Goal: Information Seeking & Learning: Find specific fact

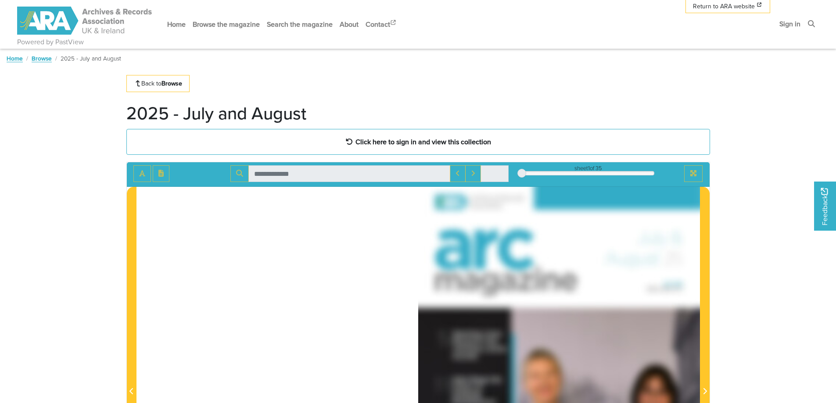
click at [39, 59] on link "Browse" at bounding box center [42, 58] width 20 height 9
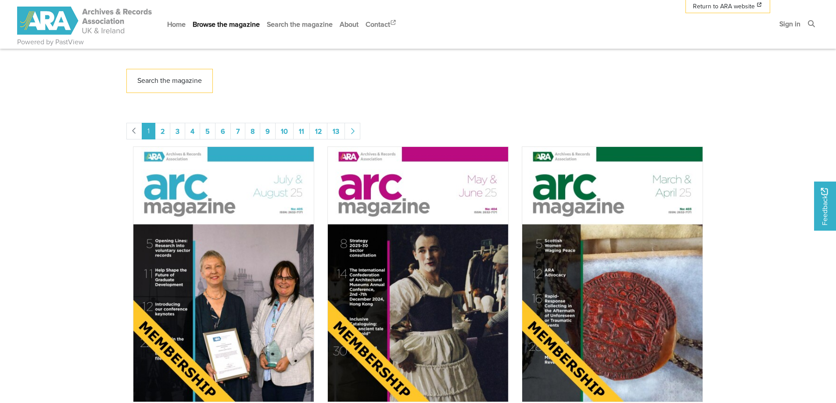
scroll to position [307, 0]
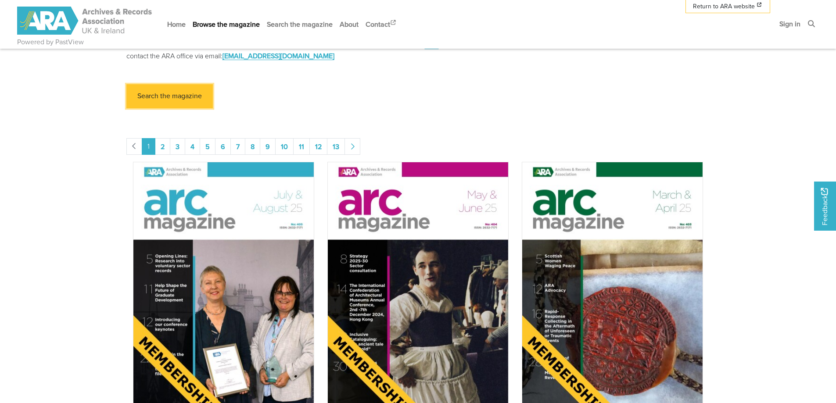
click at [161, 92] on link "Search the magazine" at bounding box center [169, 96] width 86 height 24
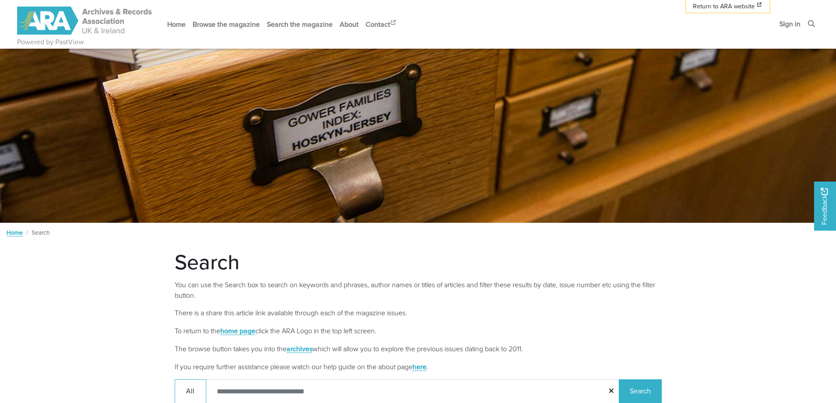
scroll to position [8, 0]
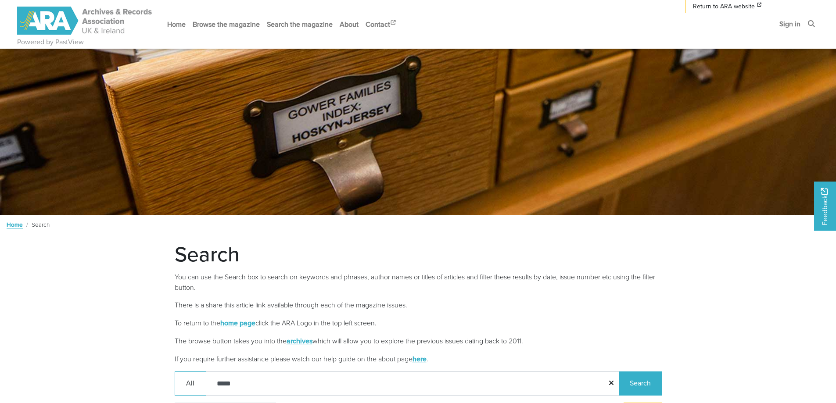
type input "*****"
click at [619, 372] on button "Search" at bounding box center [640, 384] width 43 height 24
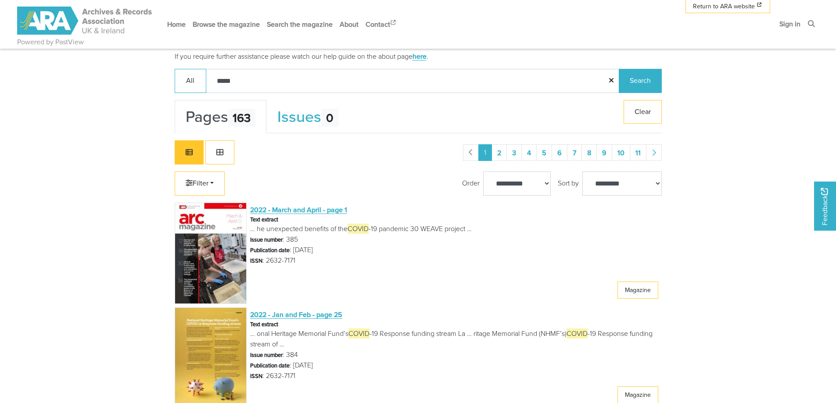
scroll to position [315, 0]
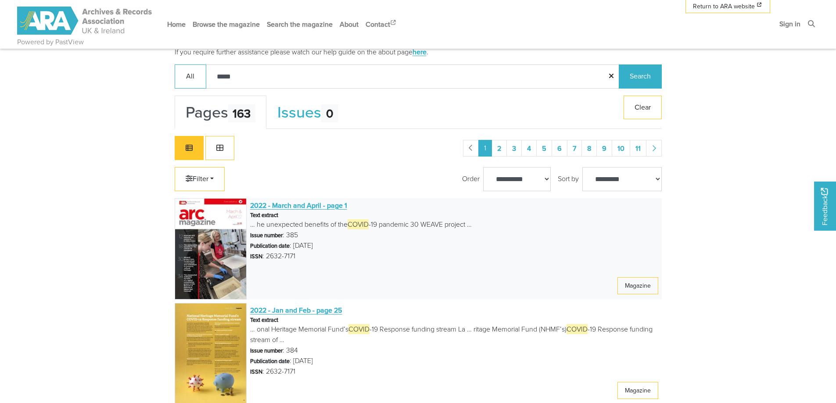
click at [319, 205] on span "2022 - March and April - page 1" at bounding box center [298, 206] width 97 height 10
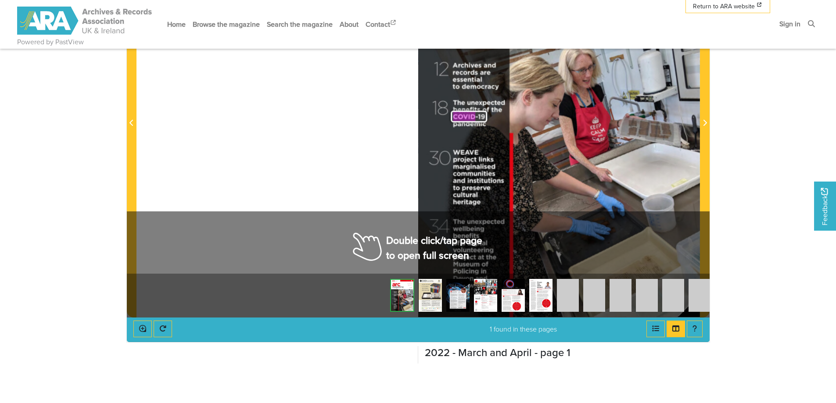
scroll to position [176, 0]
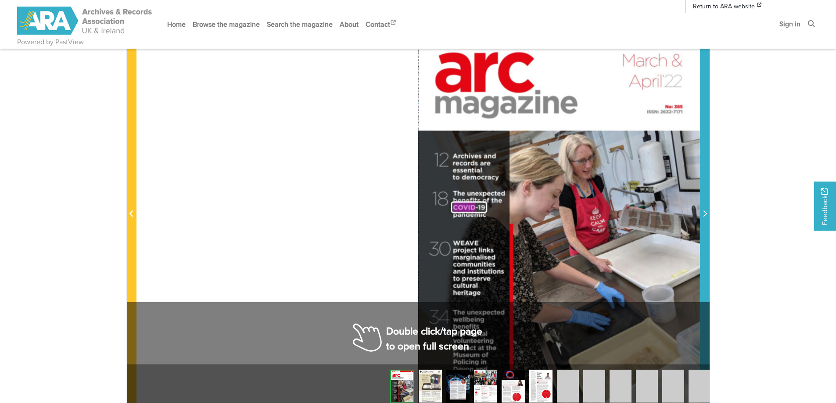
click at [705, 213] on icon "Next Page" at bounding box center [705, 214] width 4 height 6
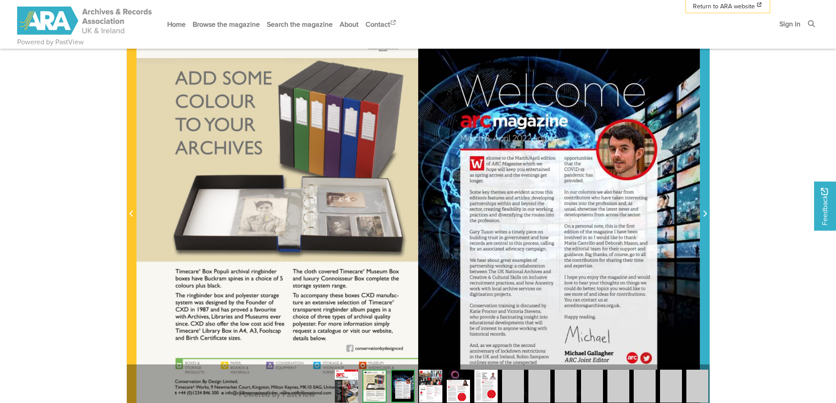
click at [705, 213] on icon "Next Page" at bounding box center [705, 214] width 4 height 6
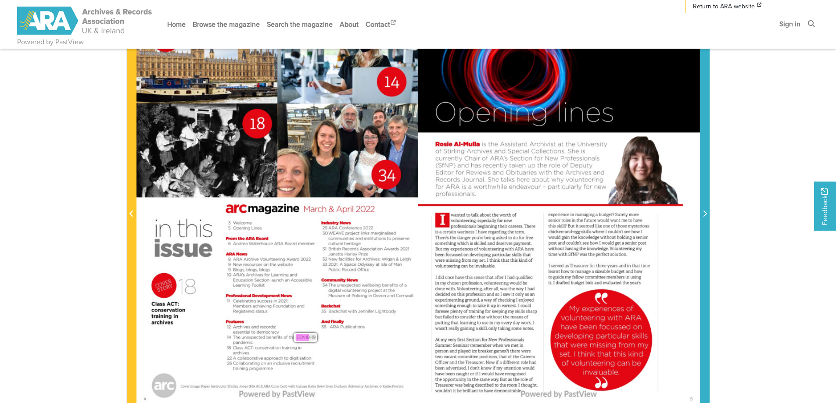
click at [705, 213] on icon "Next Page" at bounding box center [705, 214] width 4 height 6
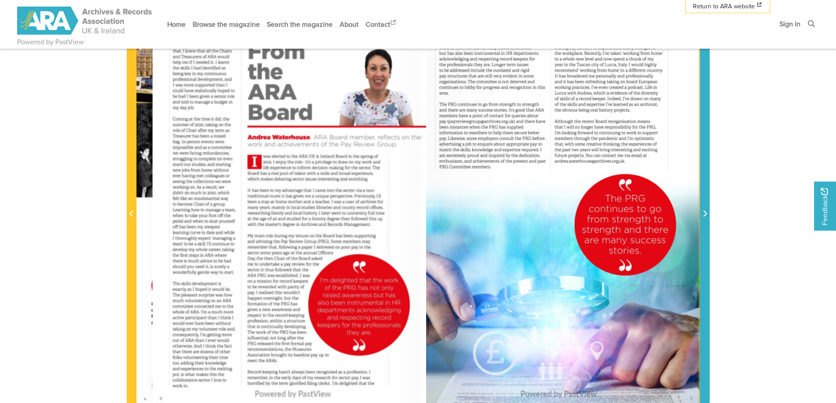
click at [705, 213] on icon "Next Page" at bounding box center [705, 214] width 4 height 6
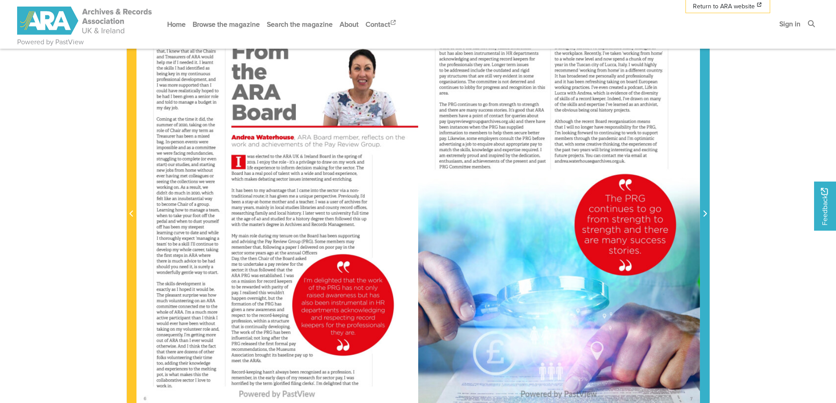
click at [705, 213] on icon "Next Page" at bounding box center [705, 214] width 4 height 6
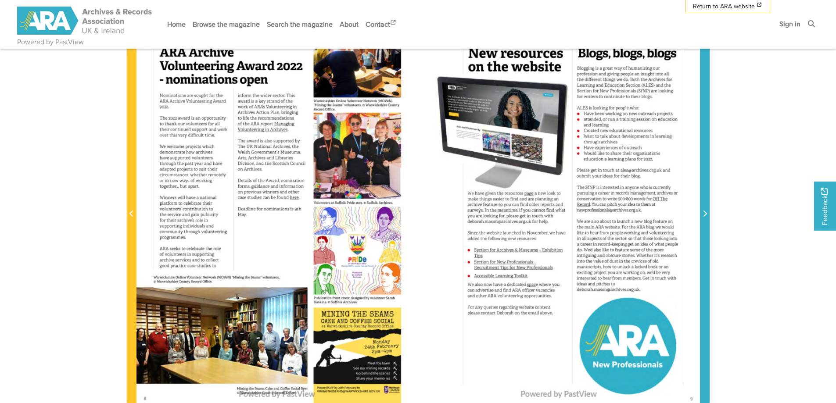
click at [705, 213] on icon "Next Page" at bounding box center [705, 214] width 4 height 6
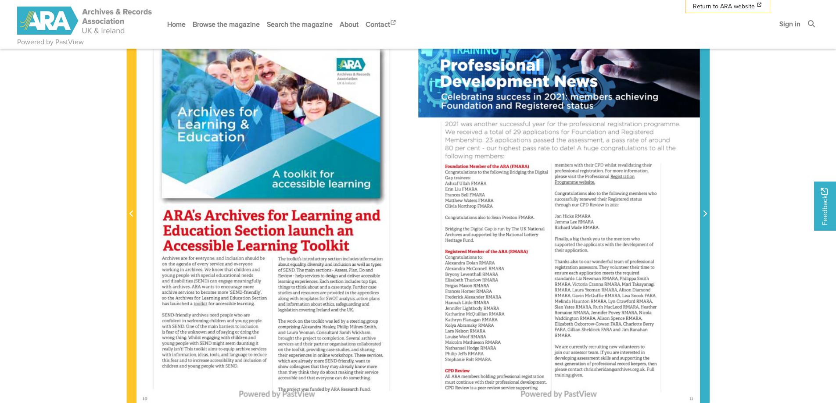
click at [705, 213] on span "Next Page" at bounding box center [705, 214] width 9 height 11
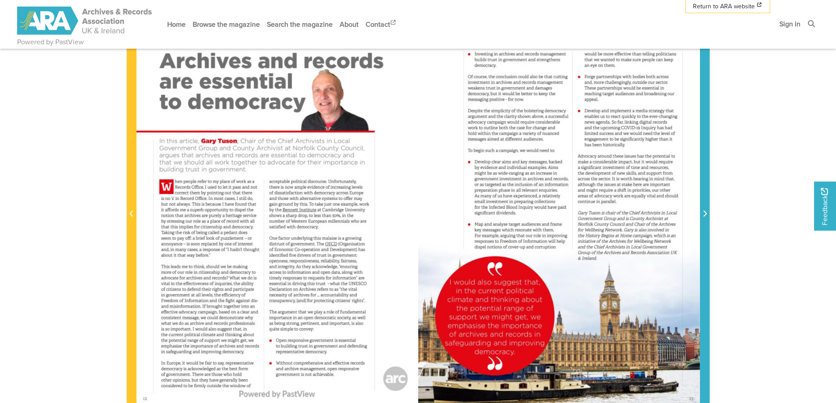
click at [705, 213] on icon "Next Page" at bounding box center [705, 214] width 4 height 6
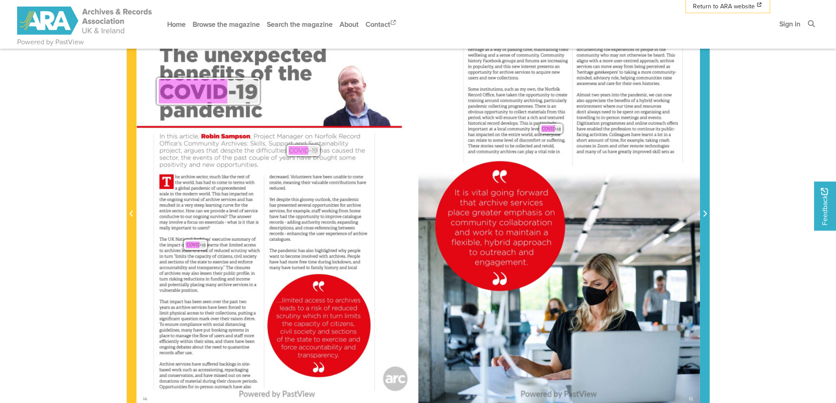
click at [705, 213] on span "Next Page" at bounding box center [705, 214] width 9 height 11
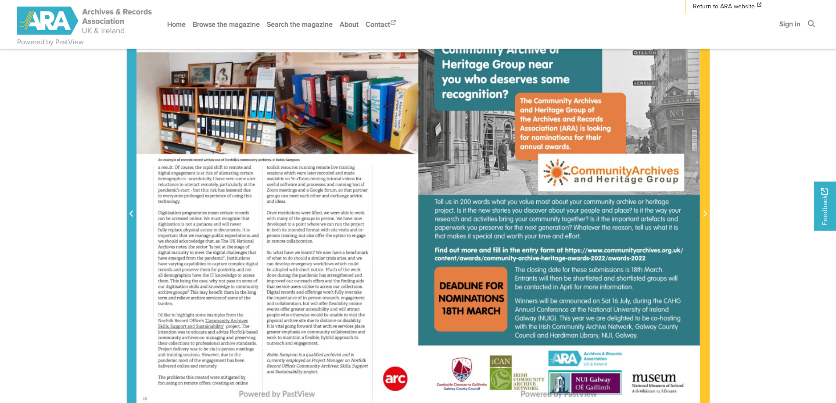
click at [131, 215] on icon "Previous Page" at bounding box center [131, 213] width 4 height 7
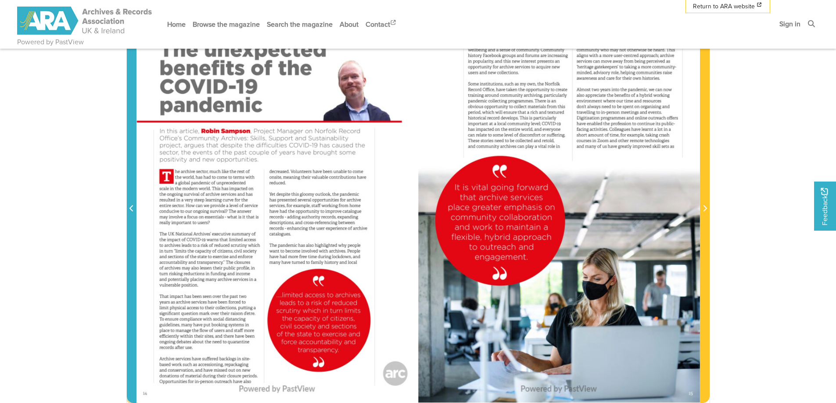
scroll to position [176, 0]
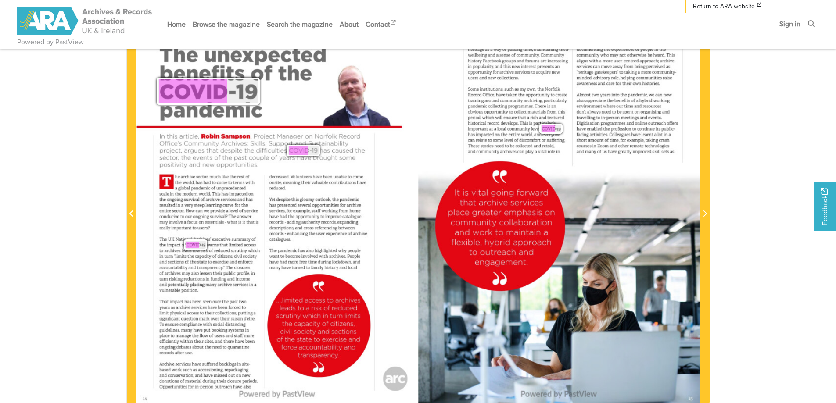
drag, startPoint x: 385, startPoint y: 165, endPoint x: 369, endPoint y: 185, distance: 25.9
click at [369, 185] on div "magazine Feature The unexpected benefits of the COVID -19 pandemic In this arti…" at bounding box center [278, 209] width 282 height 399
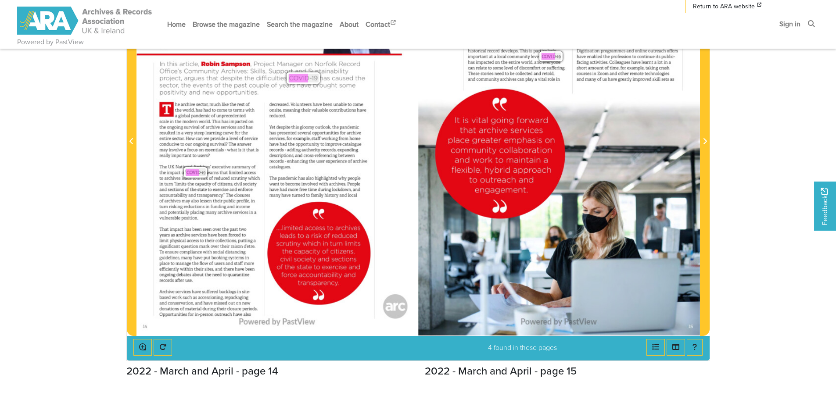
scroll to position [307, 0]
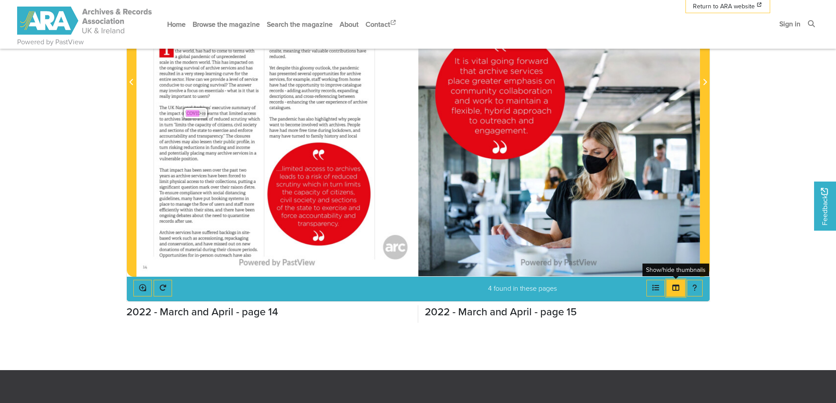
click at [676, 290] on icon "Thumbnails" at bounding box center [675, 288] width 7 height 6
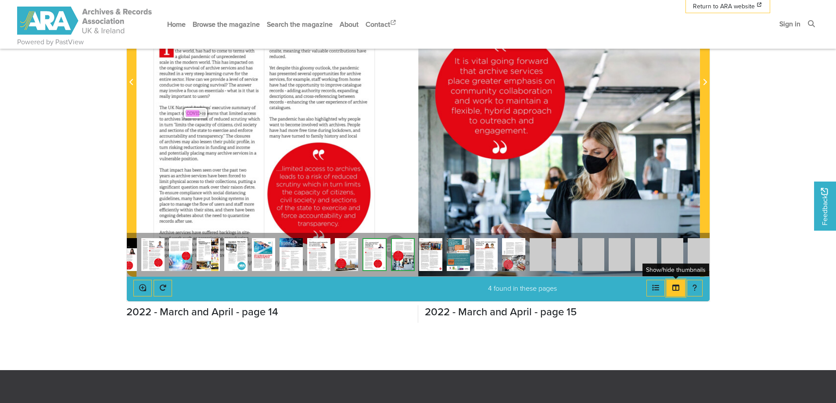
click at [676, 290] on icon "Thumbnails" at bounding box center [675, 288] width 7 height 6
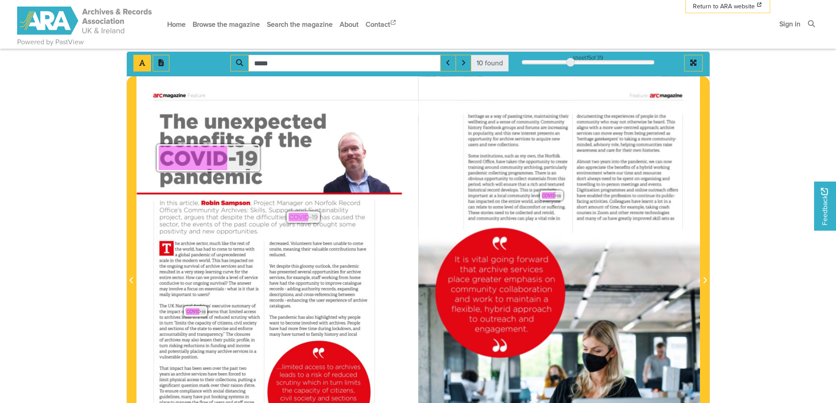
scroll to position [88, 0]
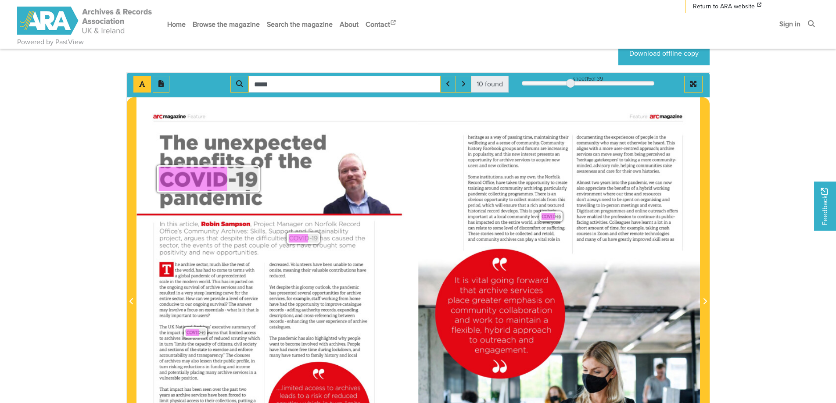
click at [403, 172] on div "magazine Feature The unexpected benefits of the COVID -19 pandemic In this arti…" at bounding box center [278, 296] width 282 height 399
drag, startPoint x: 292, startPoint y: 81, endPoint x: 256, endPoint y: 85, distance: 36.3
click at [256, 85] on input "*****" at bounding box center [344, 84] width 192 height 17
type input "*"
click at [416, 144] on div "magazine Feature The unexpected benefits of the COVID -19 pandemic In this arti…" at bounding box center [278, 296] width 282 height 399
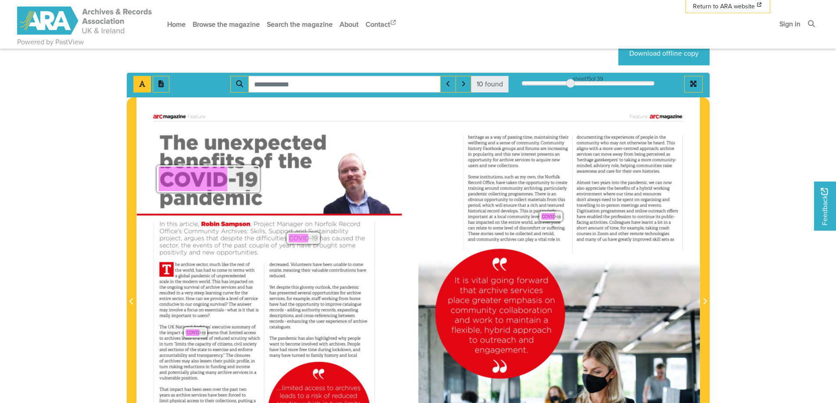
click at [384, 134] on div "magazine Feature The unexpected benefits of the COVID -19 pandemic In this arti…" at bounding box center [278, 296] width 282 height 399
drag, startPoint x: 638, startPoint y: 95, endPoint x: 636, endPoint y: 86, distance: 9.5
drag, startPoint x: 636, startPoint y: 86, endPoint x: 662, endPoint y: 54, distance: 41.5
click at [662, 54] on link "Download offline copy" at bounding box center [663, 53] width 91 height 24
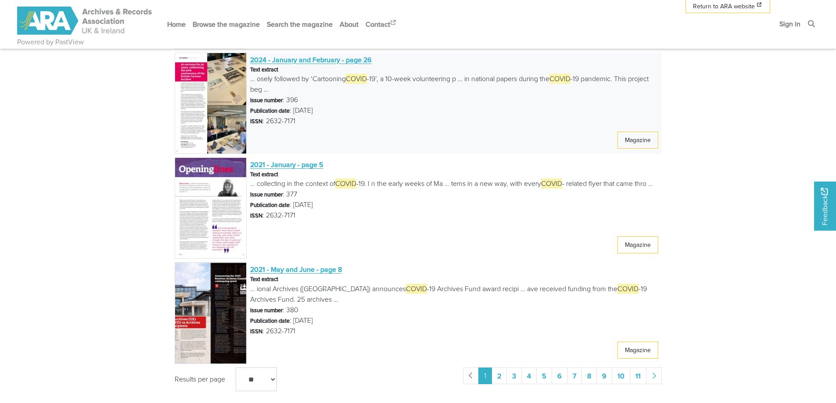
scroll to position [1727, 0]
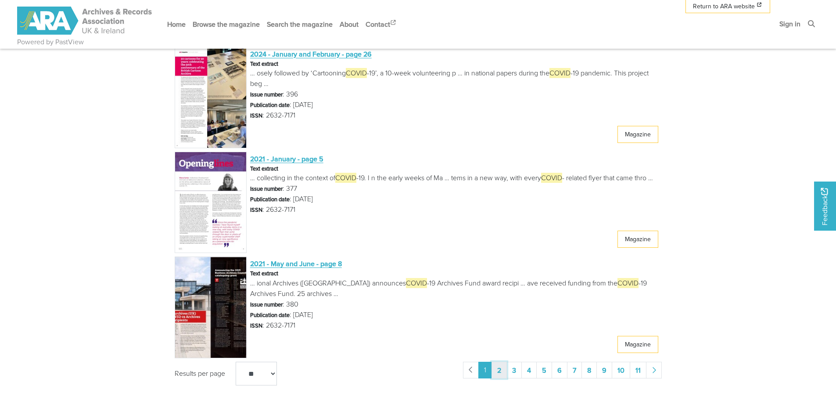
click at [501, 371] on link "2" at bounding box center [499, 370] width 15 height 17
